Goal: Task Accomplishment & Management: Complete application form

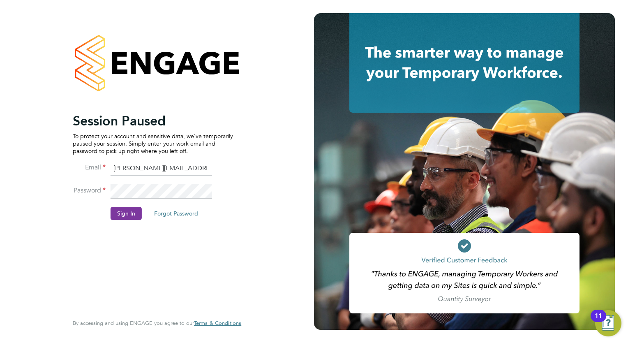
click at [127, 208] on button "Sign In" at bounding box center [126, 213] width 31 height 13
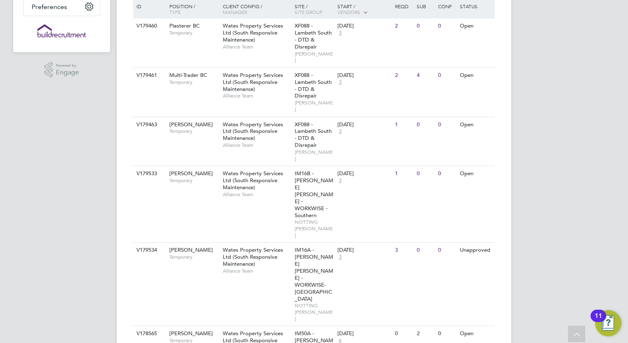
scroll to position [141, 0]
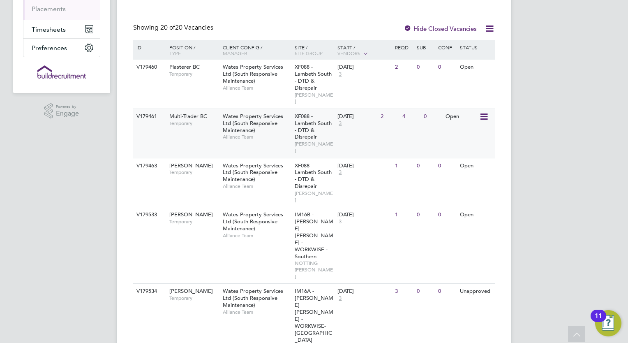
click at [213, 121] on div "Multi-Trader BC Temporary" at bounding box center [192, 119] width 58 height 21
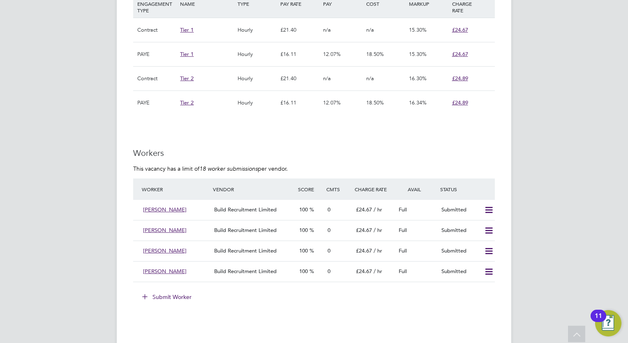
click at [172, 292] on button "Submit Worker" at bounding box center [168, 296] width 62 height 13
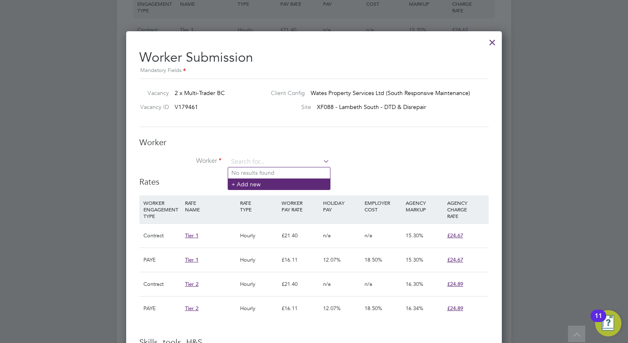
click at [251, 183] on li "+ Add new" at bounding box center [279, 183] width 102 height 11
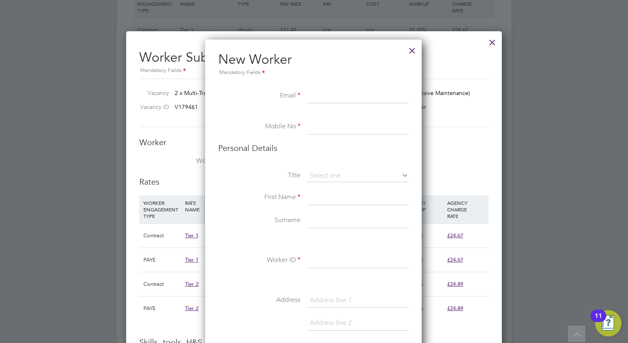
paste input "[EMAIL_ADDRESS][DOMAIN_NAME]"
type input "[EMAIL_ADDRESS][DOMAIN_NAME]"
click at [337, 128] on input at bounding box center [358, 127] width 102 height 15
paste input "[PHONE_NUMBER]"
type input "[PHONE_NUMBER]"
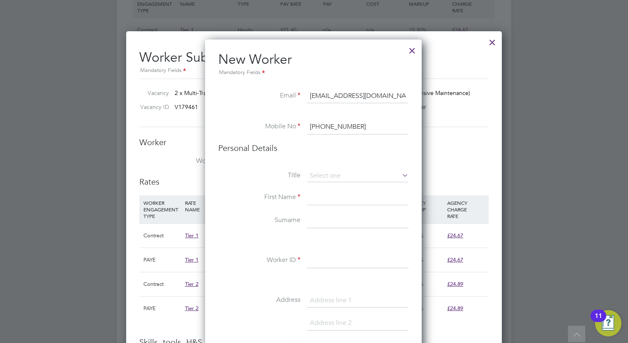
click at [329, 191] on input at bounding box center [358, 197] width 102 height 15
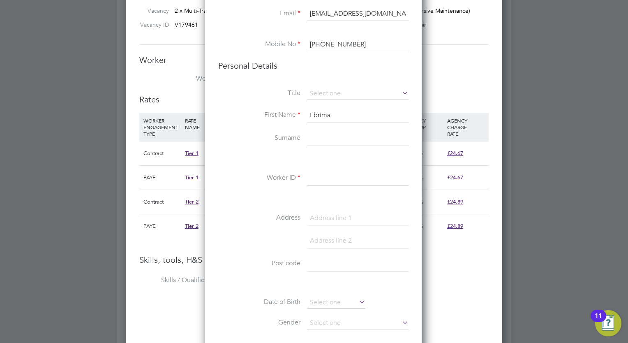
type input "Ebrima"
click at [340, 185] on input at bounding box center [358, 178] width 102 height 15
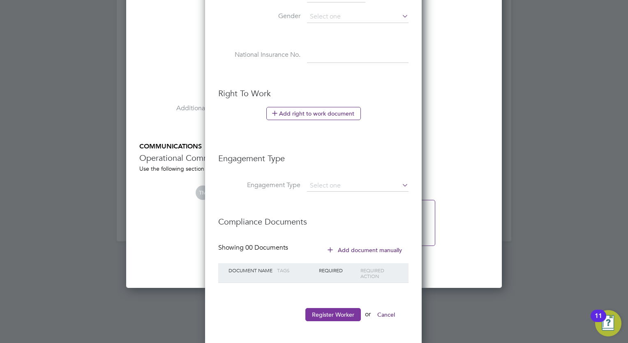
type input "303390"
click at [337, 315] on button "Register Worker" at bounding box center [334, 314] width 56 height 13
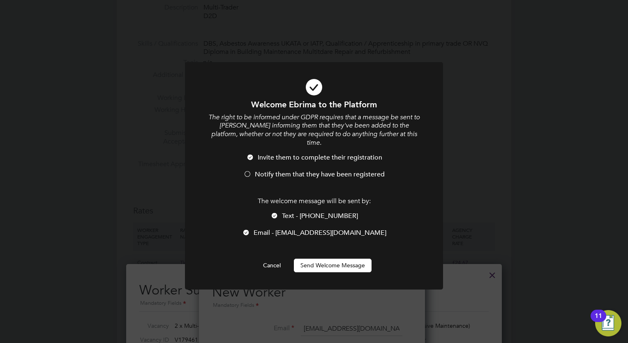
click at [337, 259] on button "Send Welcome Message" at bounding box center [333, 265] width 78 height 13
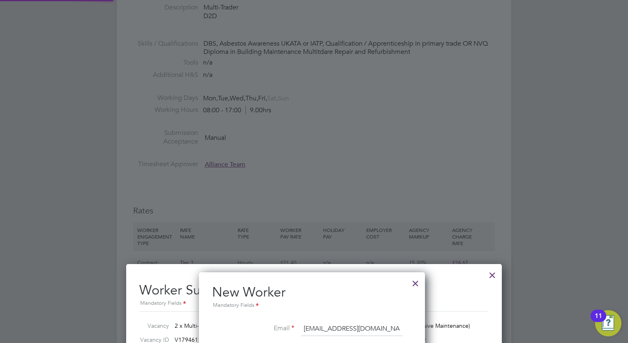
type input "Ebrima (303390)"
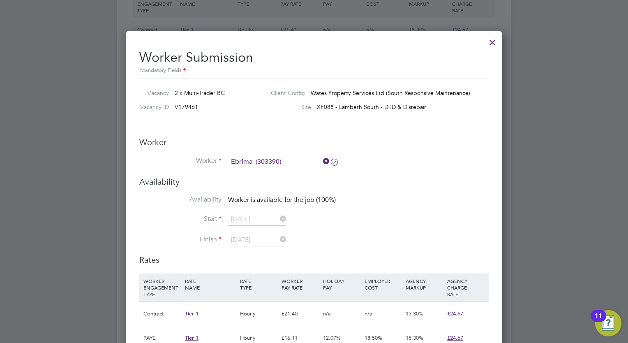
click at [494, 39] on div at bounding box center [492, 40] width 15 height 15
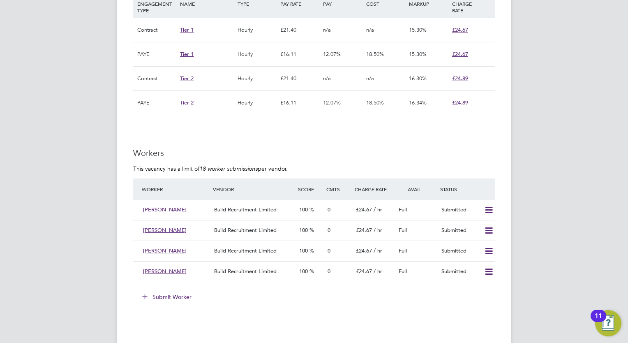
click at [177, 294] on button "Submit Worker" at bounding box center [168, 296] width 62 height 13
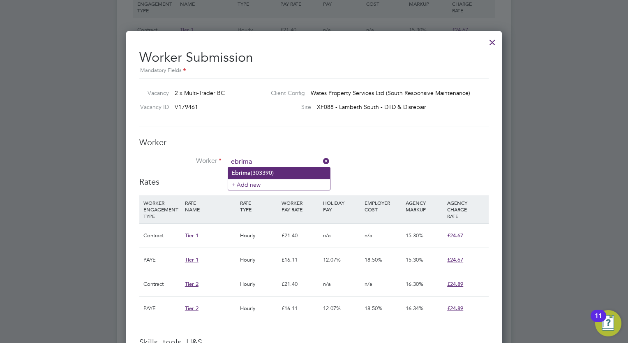
click at [269, 171] on li "Ebrima (303390)" at bounding box center [279, 172] width 102 height 11
type input "Ebrima (303390)"
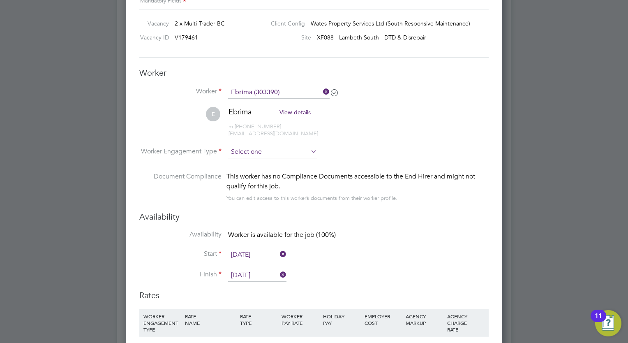
click at [291, 152] on input at bounding box center [272, 152] width 89 height 12
click at [275, 164] on li "Contract" at bounding box center [273, 162] width 90 height 11
type input "Contract"
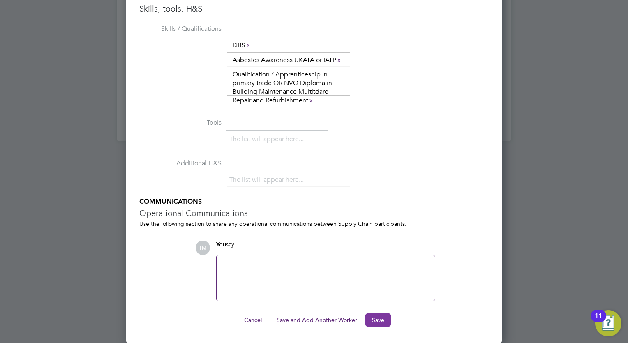
click at [371, 316] on button "Save" at bounding box center [378, 319] width 25 height 13
